Goal: Navigation & Orientation: Find specific page/section

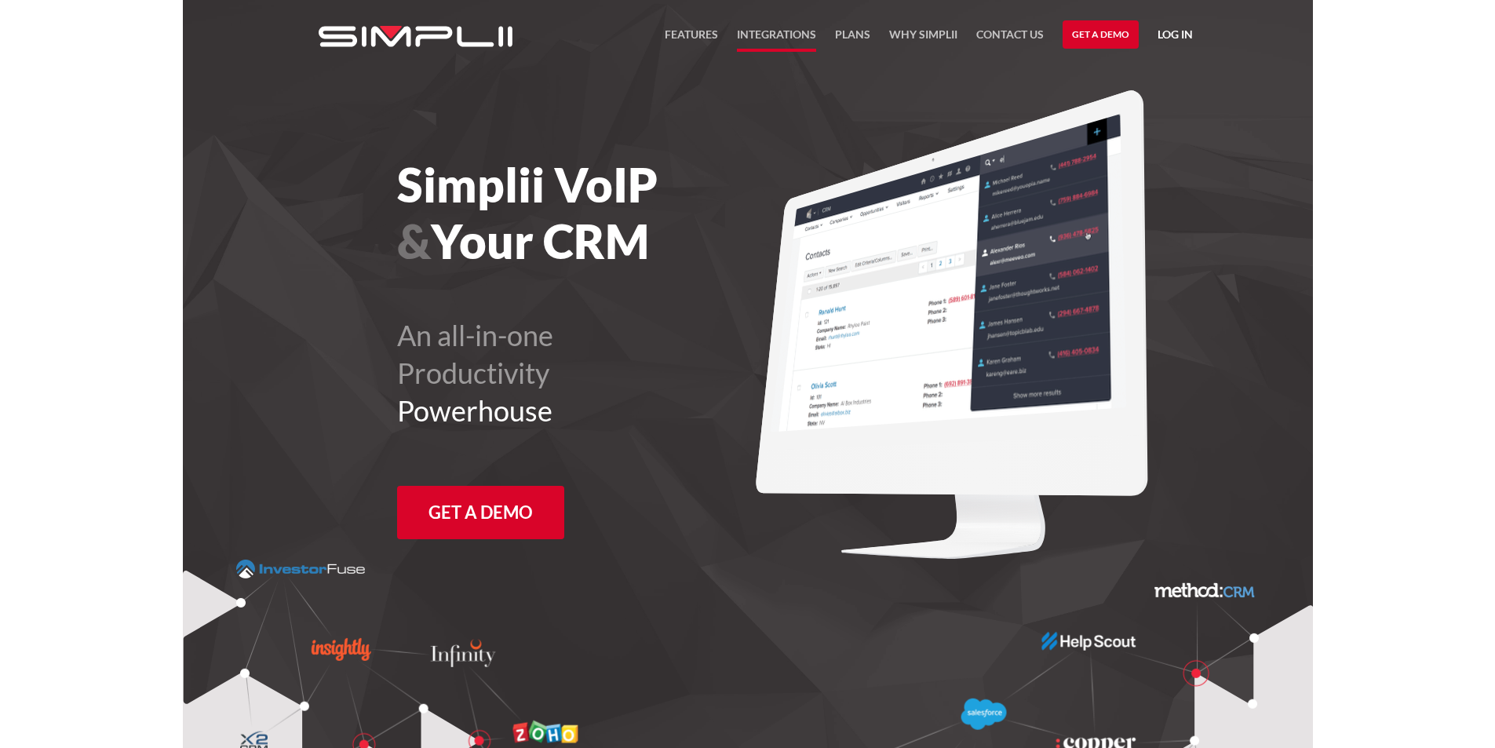
click at [768, 34] on link "Integrations" at bounding box center [776, 38] width 79 height 27
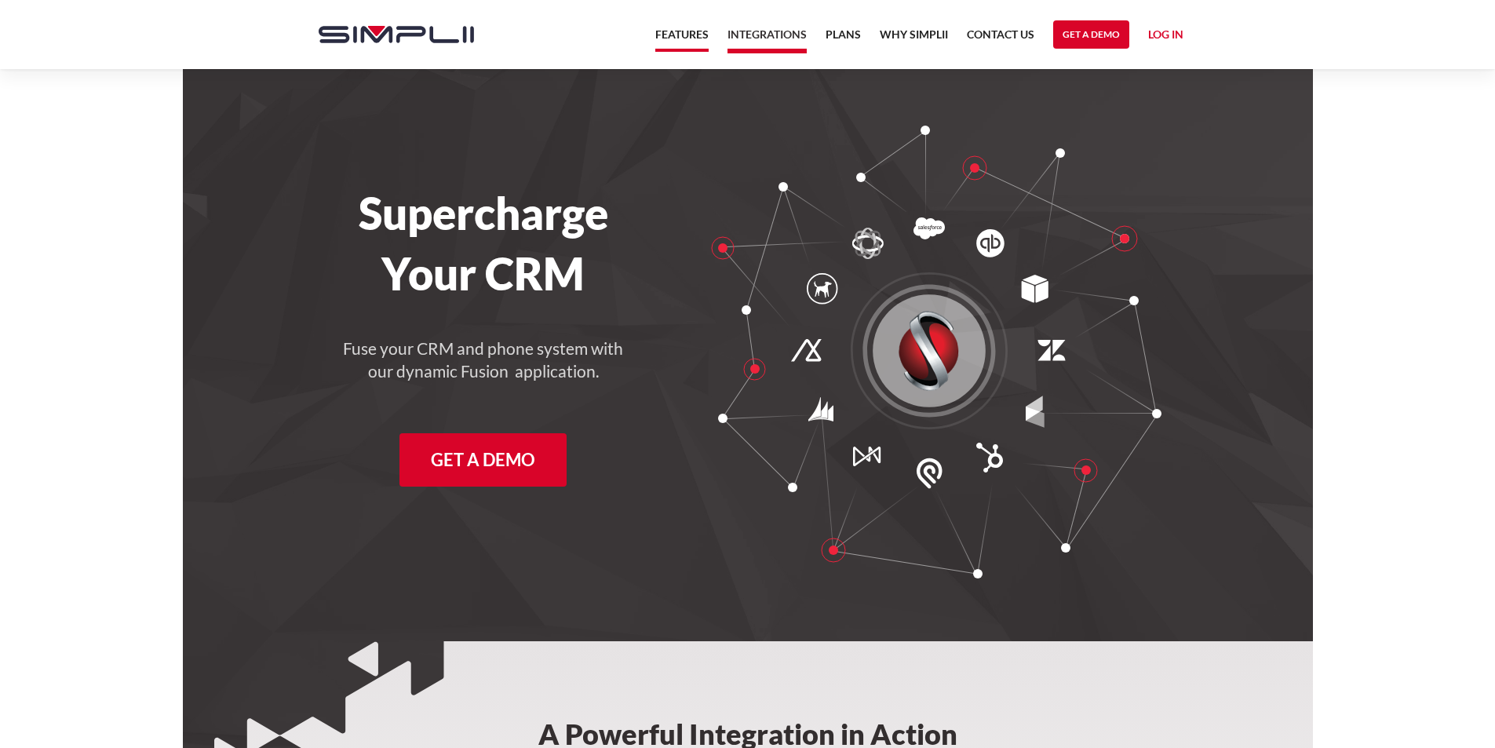
click at [683, 31] on link "Features" at bounding box center [681, 38] width 53 height 27
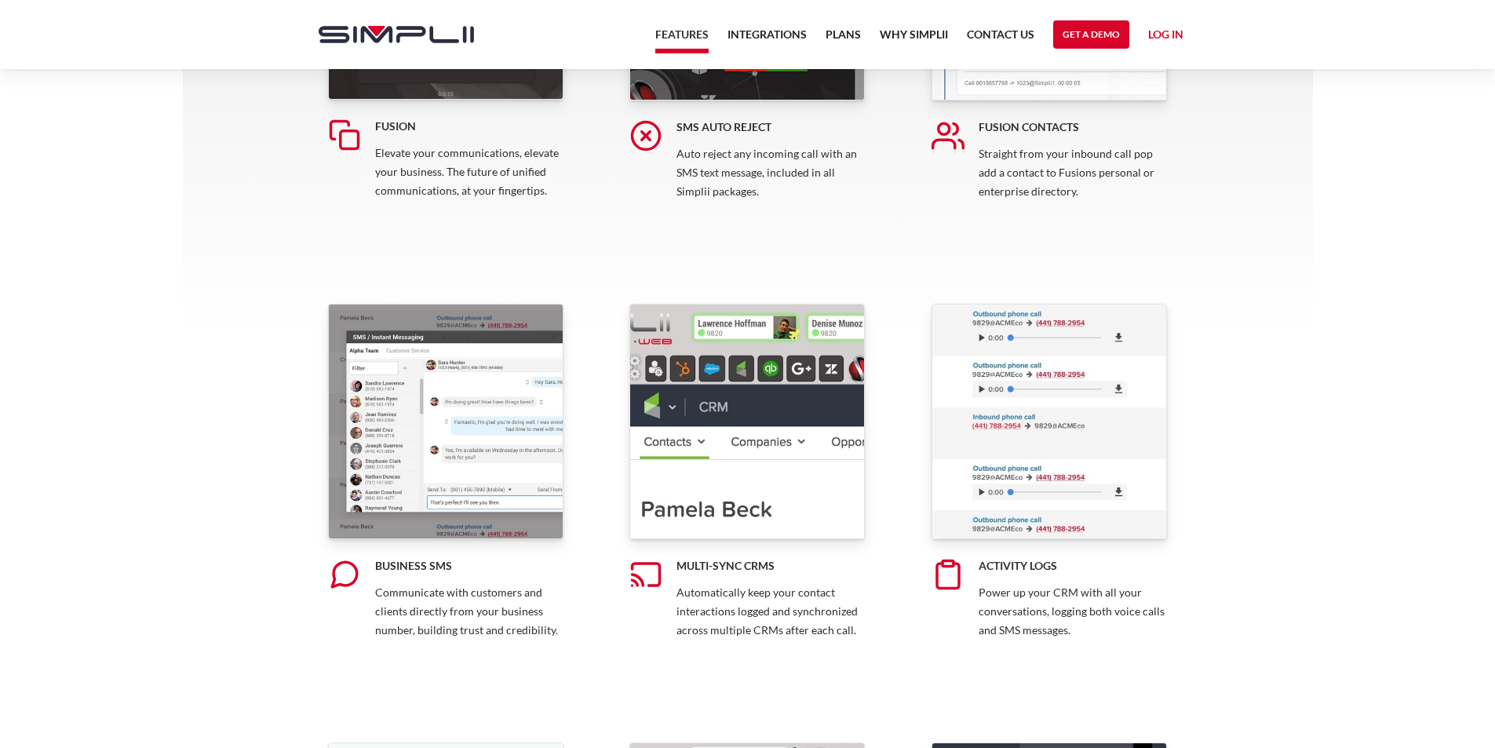
scroll to position [549, 0]
